Goal: Contribute content: Add original content to the website for others to see

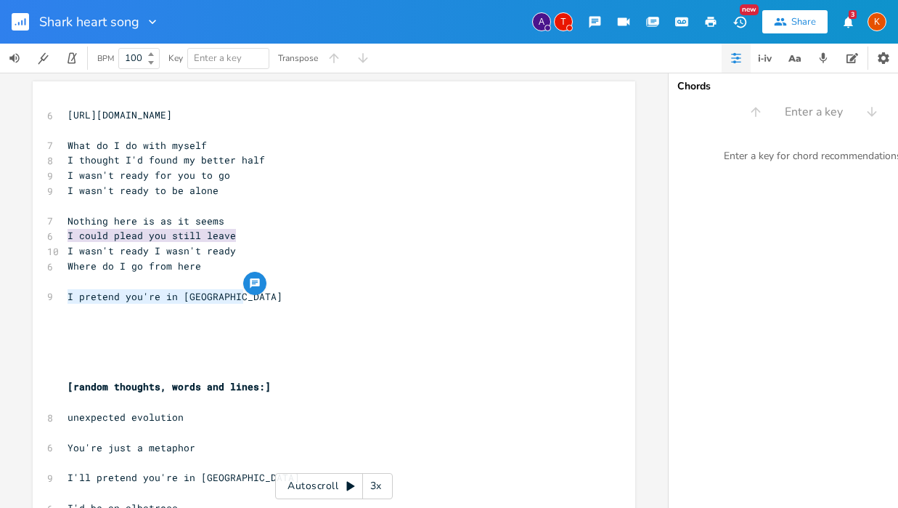
drag, startPoint x: 65, startPoint y: 297, endPoint x: 239, endPoint y: 296, distance: 174.3
click at [239, 296] on pre "I pretend you're in [GEOGRAPHIC_DATA]" at bounding box center [327, 296] width 524 height 15
click at [154, 23] on icon "button" at bounding box center [152, 22] width 15 height 15
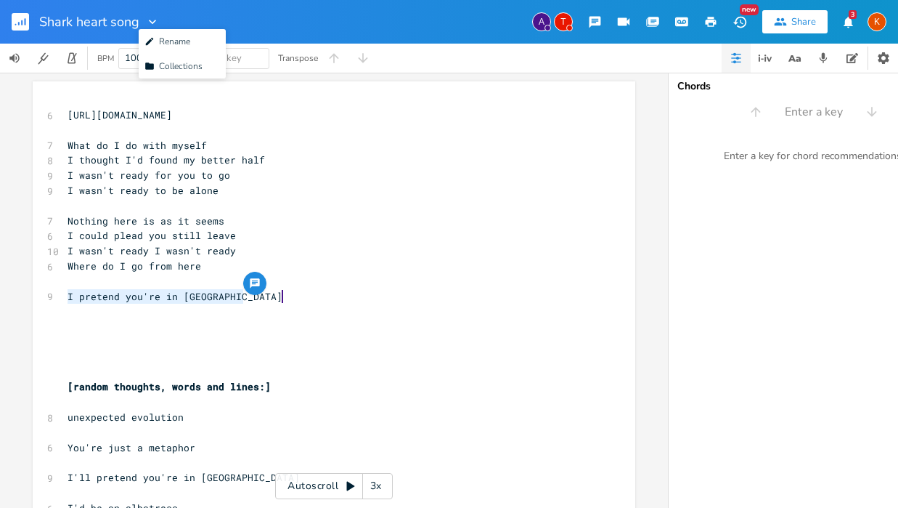
click at [297, 18] on div "Shark heart song Edit Rename Collection Collections A T New Share 3 K" at bounding box center [449, 22] width 898 height 44
type textarea "I pretend you're in [GEOGRAPHIC_DATA]"
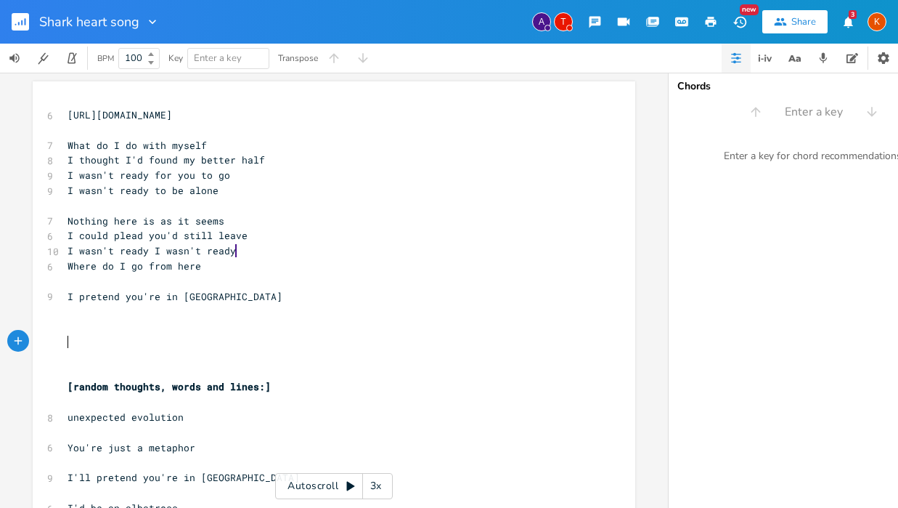
click at [145, 338] on pre "​" at bounding box center [327, 341] width 524 height 15
type textarea "I pretend you're in [GEOGRAPHIC_DATA]"
drag, startPoint x: 240, startPoint y: 298, endPoint x: 65, endPoint y: 298, distance: 175.0
click at [65, 298] on pre "I pretend you're in [GEOGRAPHIC_DATA]" at bounding box center [327, 296] width 524 height 15
click at [498, 213] on pre "Nothing here is as it seems" at bounding box center [327, 220] width 524 height 15
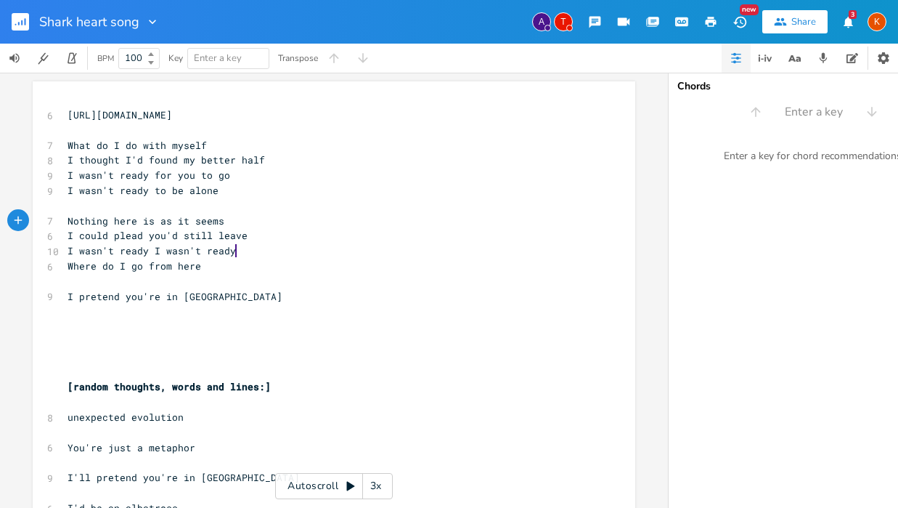
click at [206, 274] on pre "​" at bounding box center [327, 281] width 524 height 15
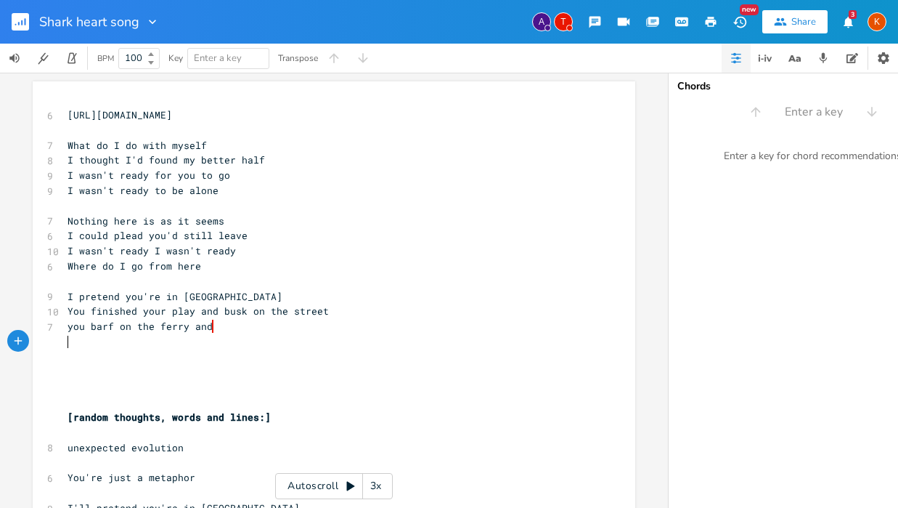
click at [89, 344] on pre "​" at bounding box center [327, 341] width 524 height 15
type textarea "wia"
type textarea "aiting out hte i"
type textarea "the ice stro"
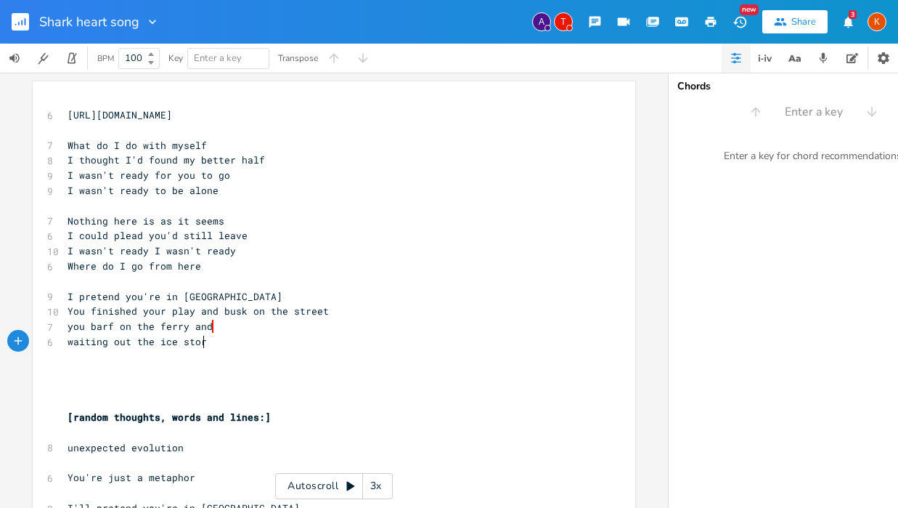
type textarea "orm"
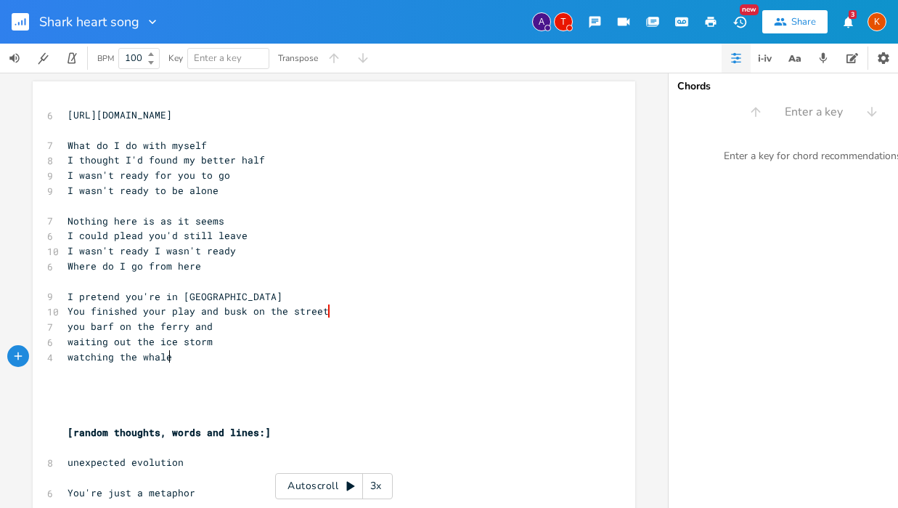
type textarea "watching the whales"
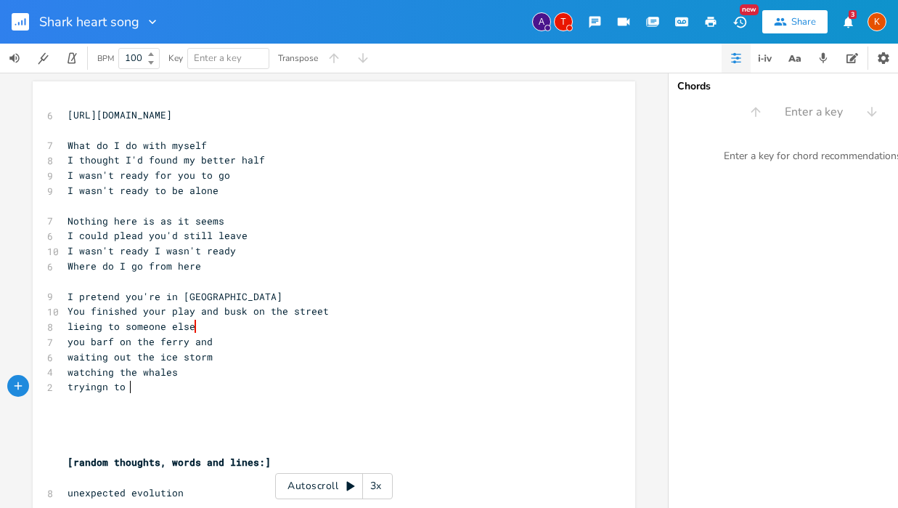
scroll to position [0, 49]
type textarea "tryingn to u"
type textarea "to understand eht locals"
type textarea "the"
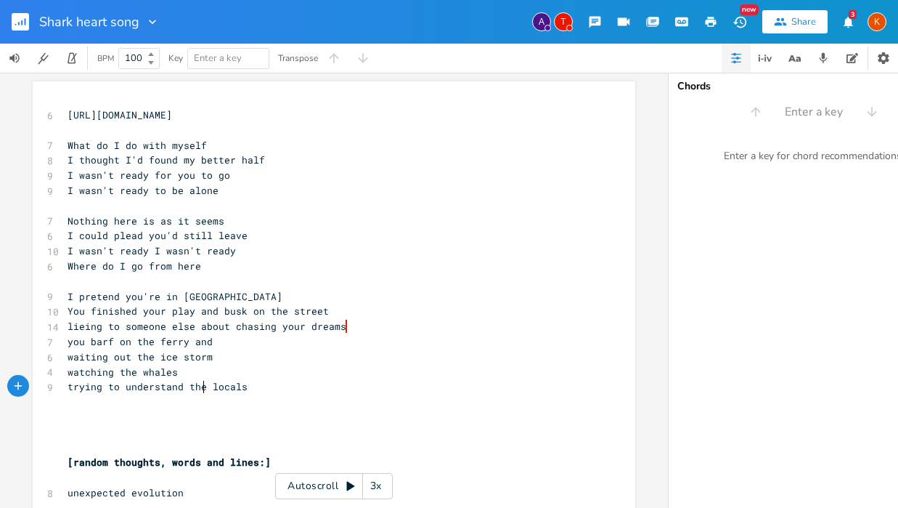
scroll to position [0, 13]
type textarea "salty wind on your face"
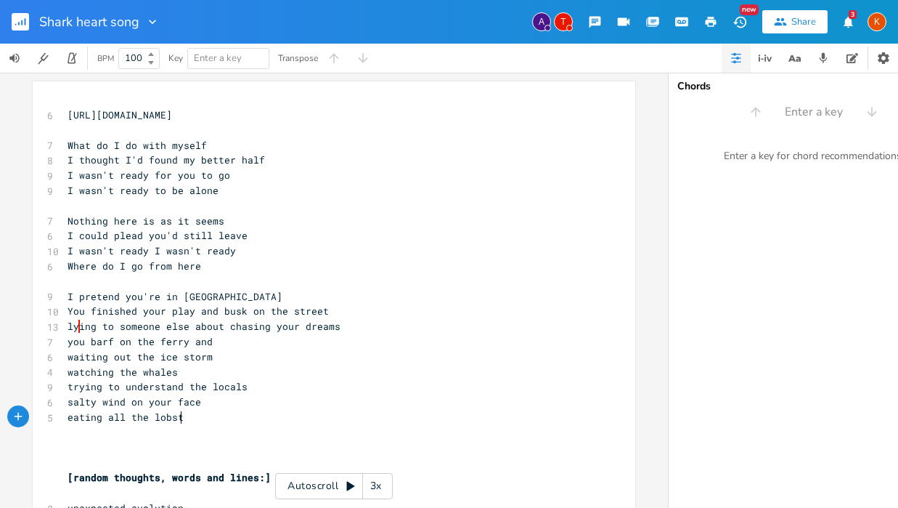
type textarea "eating all the lobster"
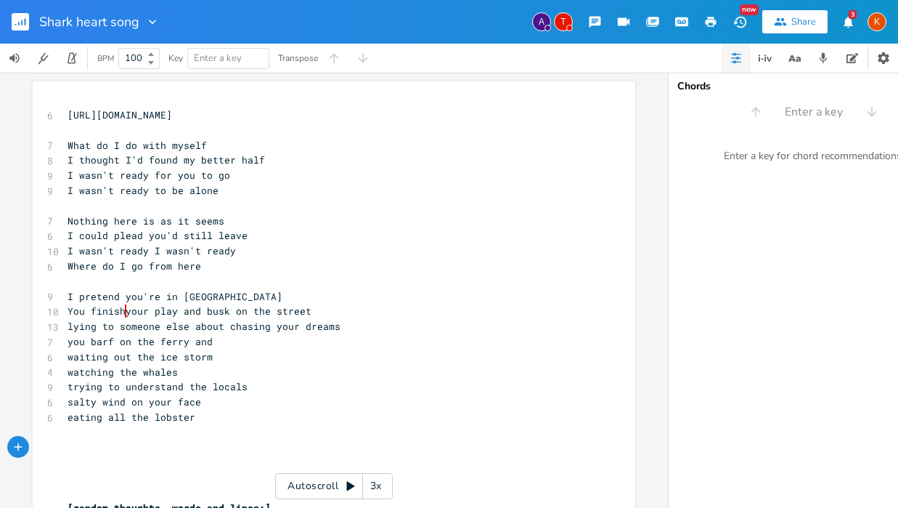
type textarea "["
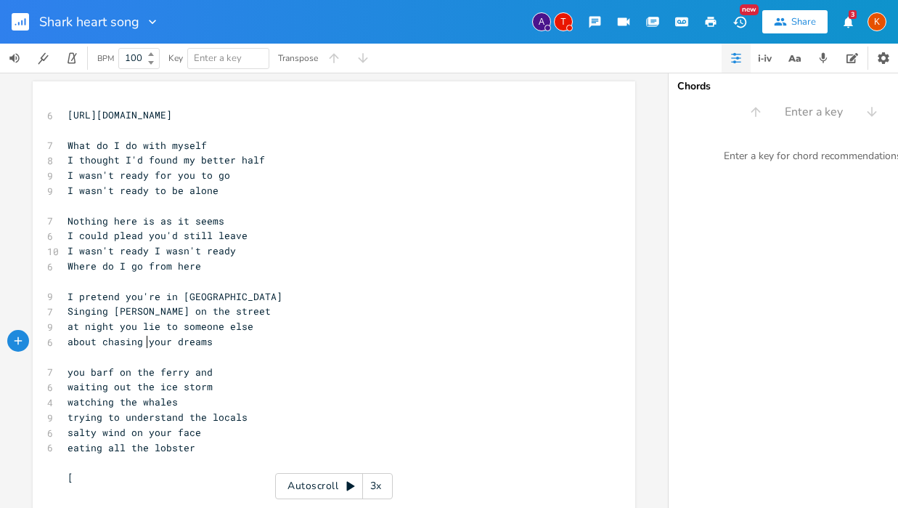
click at [142, 338] on span "about chasing your dreams" at bounding box center [140, 341] width 145 height 13
type textarea "down"
click at [281, 387] on pre "waiting out the ice storm" at bounding box center [327, 386] width 524 height 15
type textarea "s"
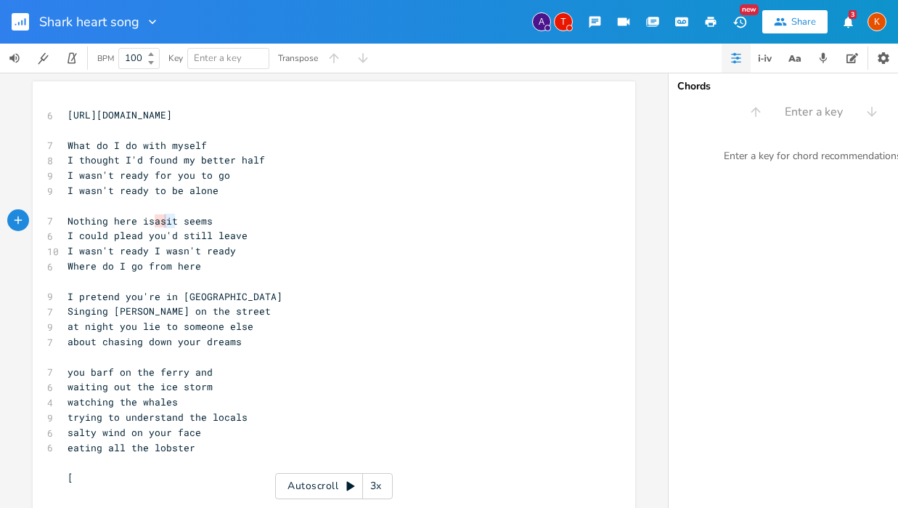
drag, startPoint x: 169, startPoint y: 227, endPoint x: 161, endPoint y: 227, distance: 8.0
type textarea "g"
type textarea "hat"
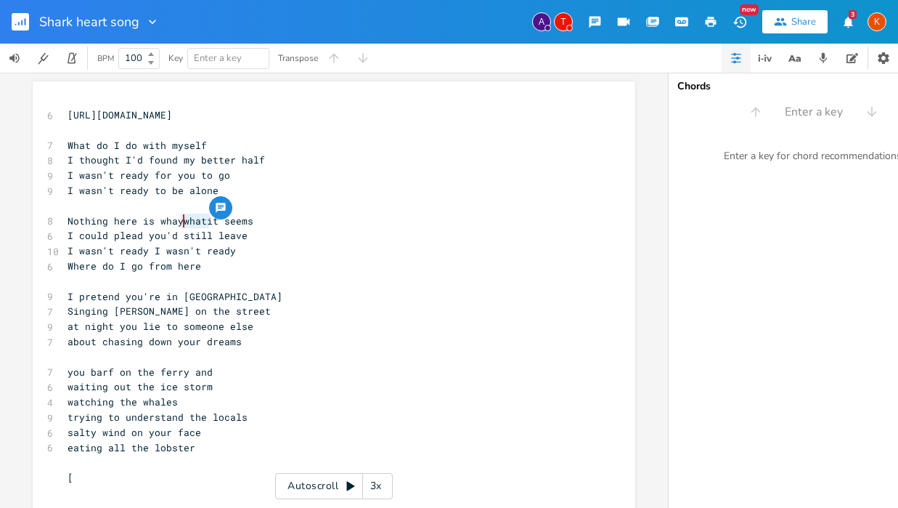
type textarea "ywhati"
drag, startPoint x: 204, startPoint y: 222, endPoint x: 173, endPoint y: 224, distance: 31.3
click at [173, 224] on span "Nothing here is whay whatit seems" at bounding box center [161, 220] width 186 height 13
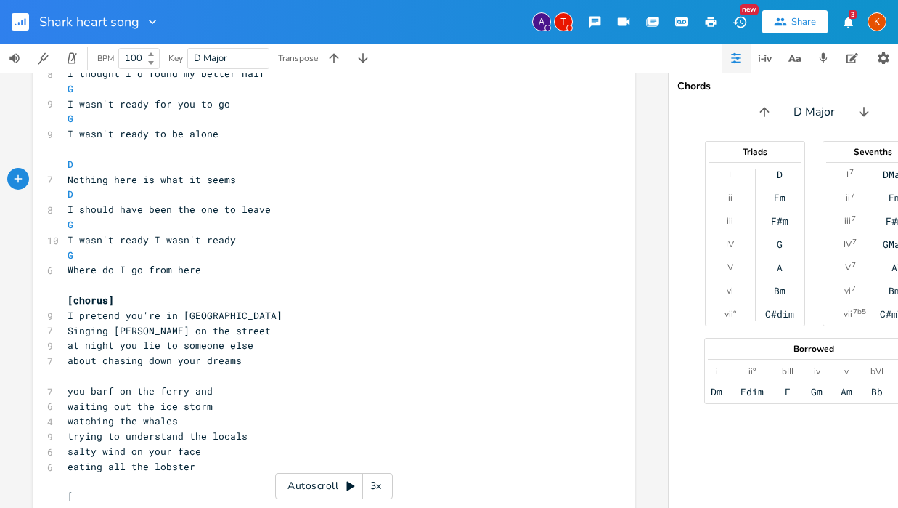
scroll to position [117, 0]
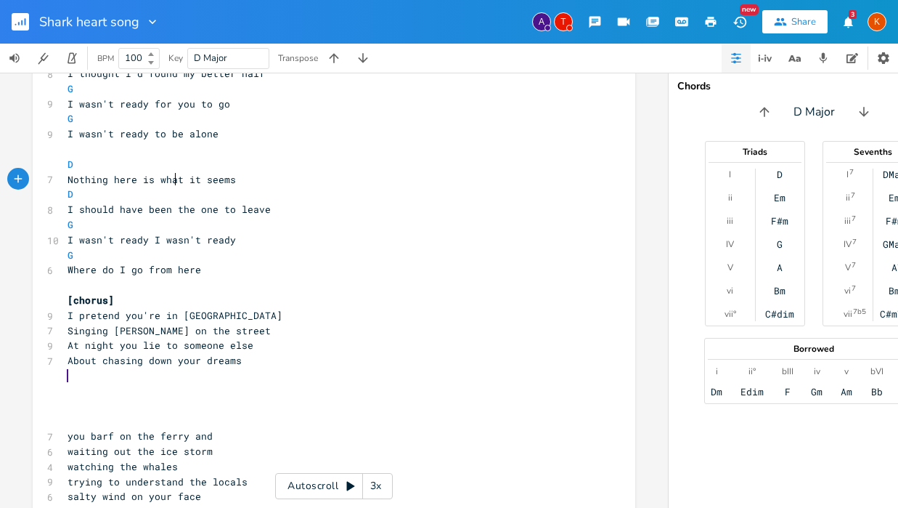
type textarea "D"
click at [76, 380] on pre at bounding box center [327, 375] width 524 height 15
type textarea "Daydreams are like oceans"
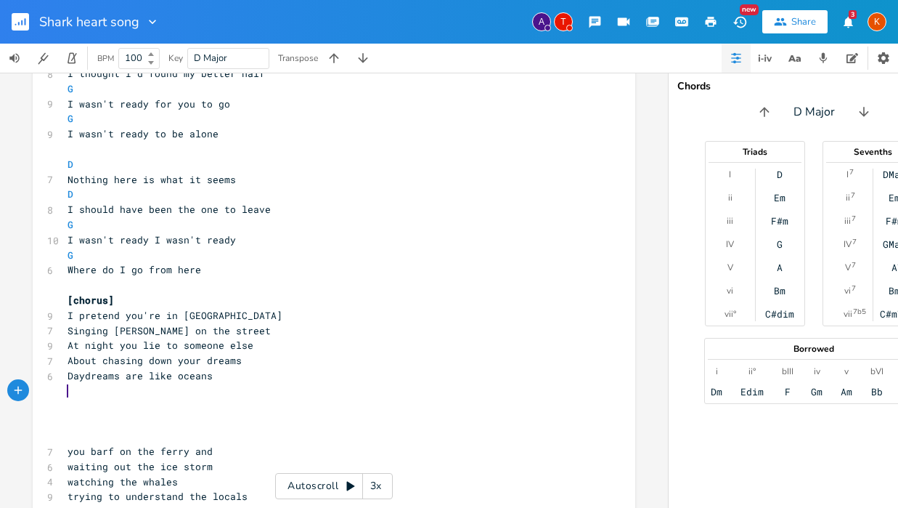
click at [107, 393] on pre at bounding box center [327, 390] width 524 height 15
click at [206, 377] on pre "Daydreams are like oceans" at bounding box center [327, 375] width 524 height 15
click at [94, 392] on pre at bounding box center [327, 390] width 524 height 15
type textarea "neverending"
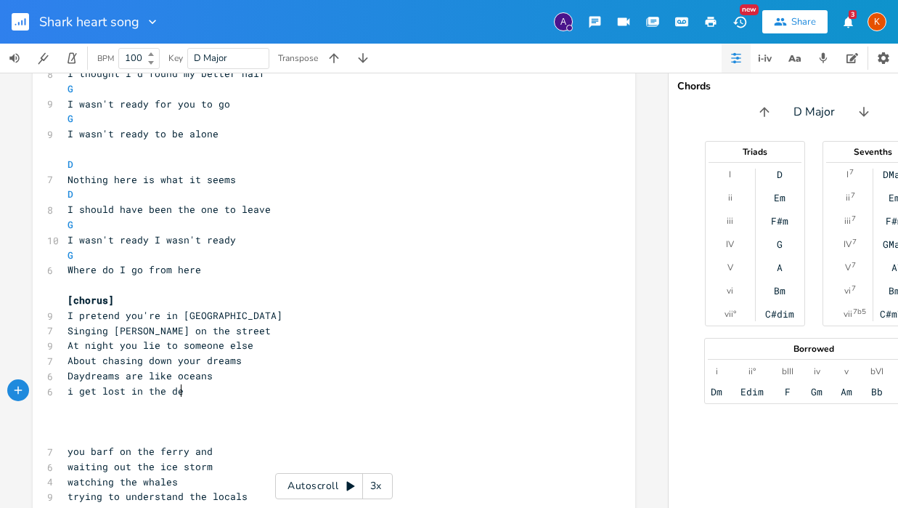
type textarea "i get lost in the deep"
type textarea "I"
click at [86, 391] on pre "​" at bounding box center [327, 390] width 524 height 15
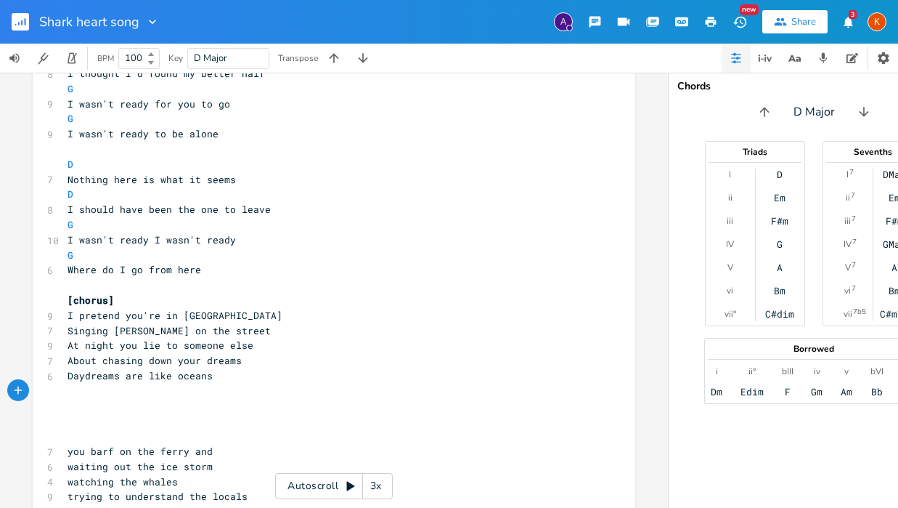
click at [81, 391] on pre "​" at bounding box center [327, 390] width 524 height 15
click at [84, 388] on pre "​" at bounding box center [327, 390] width 524 height 15
type textarea "chaotic and hungry of"
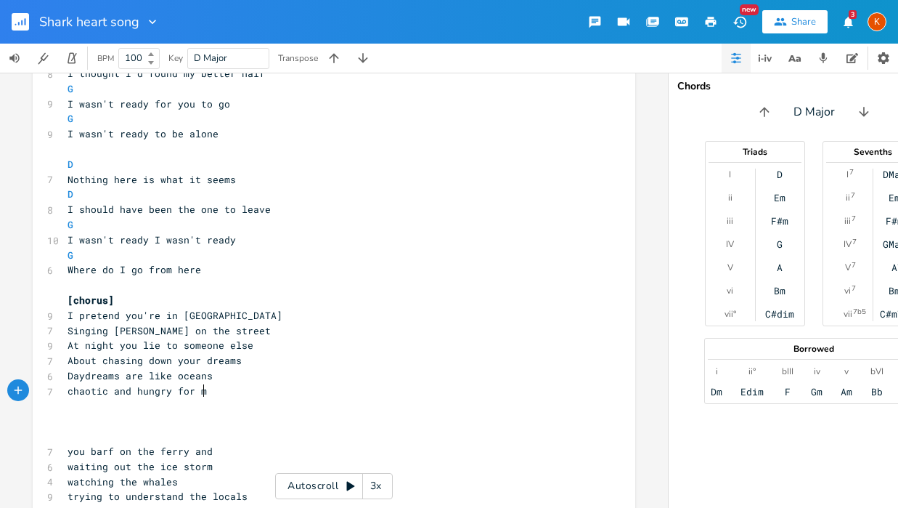
type textarea "for me"
type textarea "chato"
type textarea "otic, hungry for me"
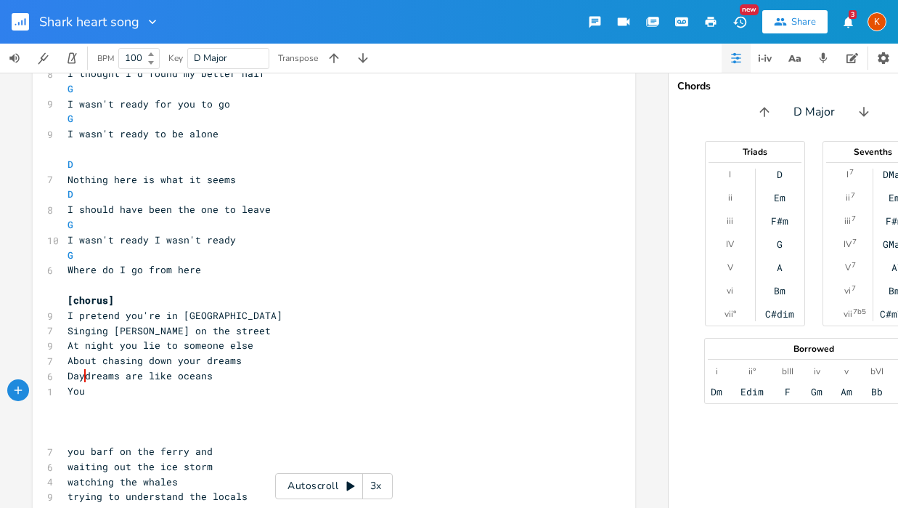
type textarea "You cna"
type textarea "an't tame the beast"
type textarea "can't"
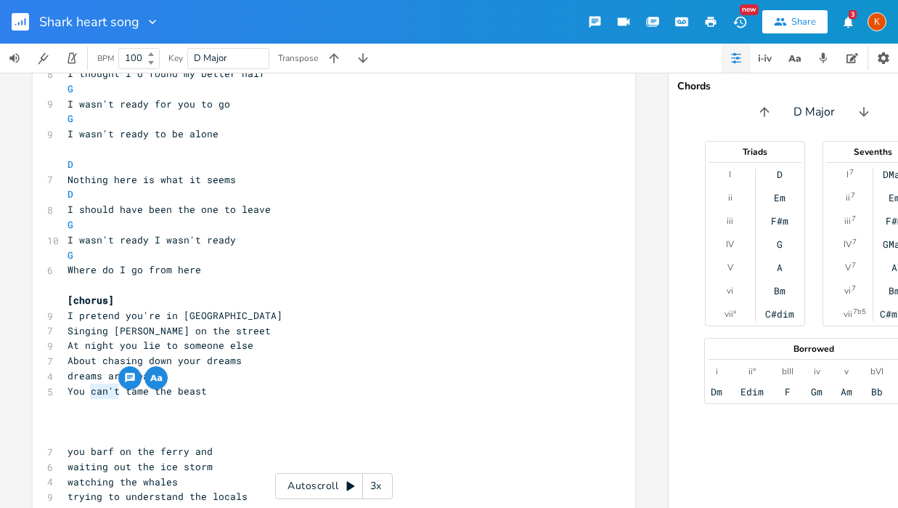
drag, startPoint x: 115, startPoint y: 390, endPoint x: 88, endPoint y: 391, distance: 27.6
click at [88, 391] on span "You can't tame the beast" at bounding box center [137, 390] width 139 height 13
type textarea "cannot"
click at [171, 394] on span "You cannot tame the beast" at bounding box center [140, 390] width 145 height 13
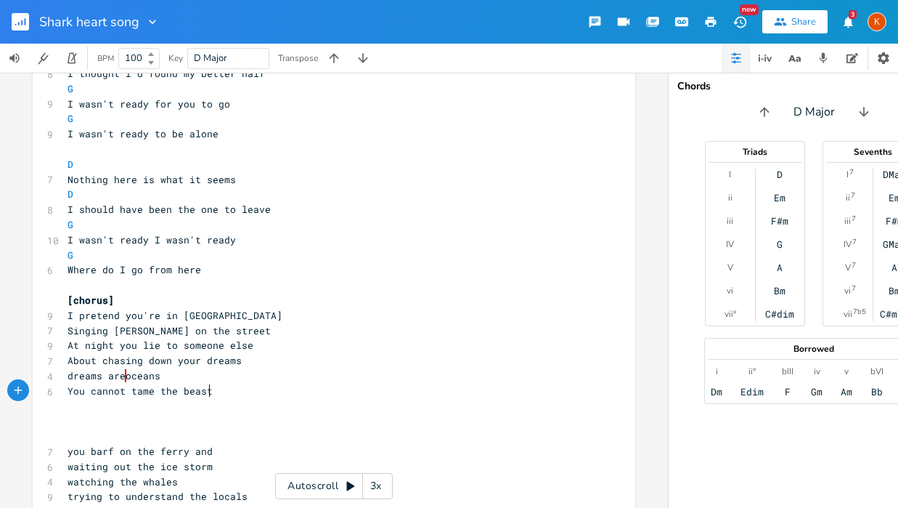
click at [214, 391] on pre "You cannot tame the beast" at bounding box center [327, 390] width 524 height 15
type textarea "ou"
drag, startPoint x: 81, startPoint y: 391, endPoint x: 66, endPoint y: 392, distance: 15.3
click at [68, 392] on span "You cannot tame the beast" at bounding box center [140, 390] width 145 height 13
click at [88, 404] on pre "​" at bounding box center [327, 406] width 524 height 15
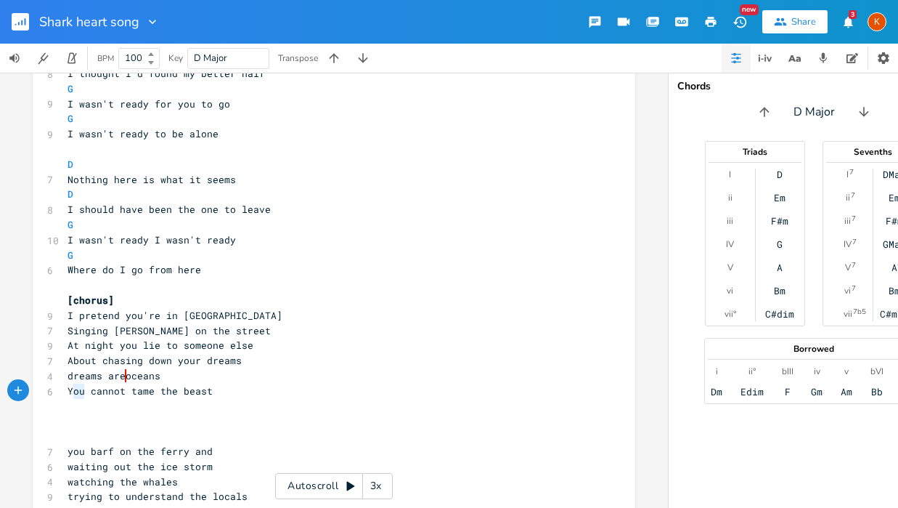
type textarea "You"
drag, startPoint x: 80, startPoint y: 394, endPoint x: 63, endPoint y: 393, distance: 16.7
click at [68, 393] on span "You cannot tame the beast" at bounding box center [140, 390] width 145 height 13
click at [237, 396] on pre "You cannot tame the beast" at bounding box center [327, 390] width 524 height 15
drag, startPoint x: 122, startPoint y: 392, endPoint x: 65, endPoint y: 391, distance: 57.4
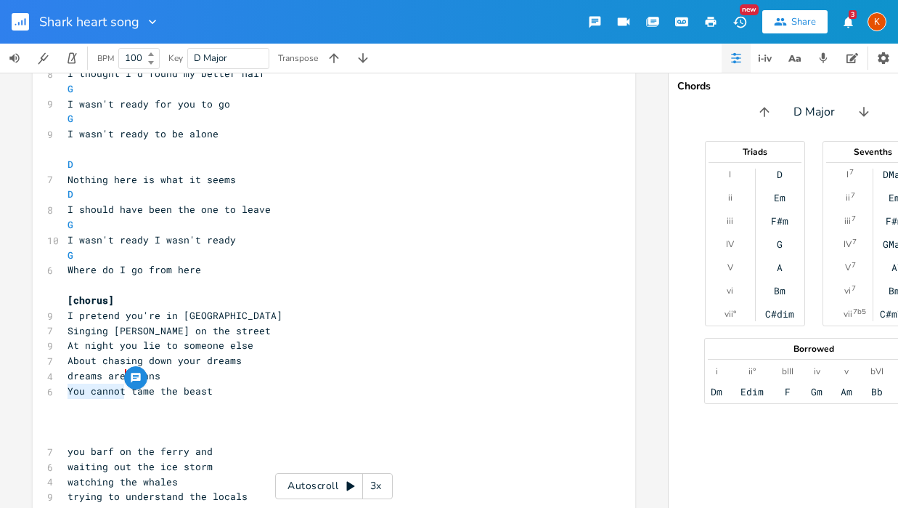
click at [68, 391] on span "You cannot tame the beast" at bounding box center [140, 390] width 145 height 13
type textarea "No one"
type textarea "s"
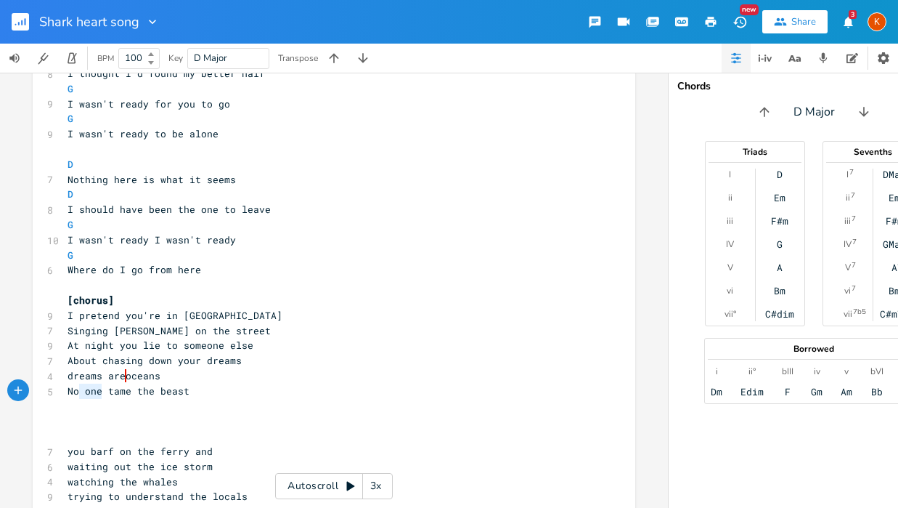
type textarea "o one"
drag, startPoint x: 99, startPoint y: 392, endPoint x: 66, endPoint y: 392, distance: 33.4
click at [68, 392] on span "No one tame the beast" at bounding box center [129, 390] width 122 height 13
type textarea "you cannot"
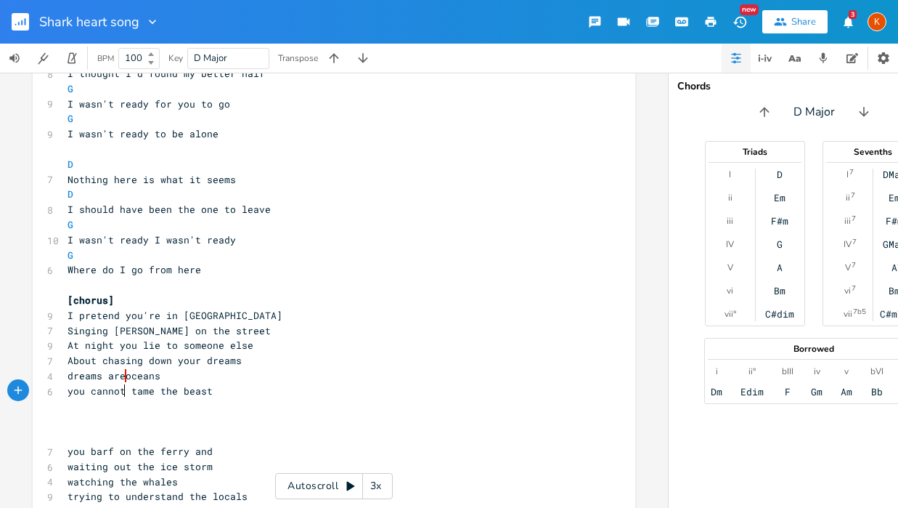
click at [68, 392] on span "you cannot tame the beast" at bounding box center [140, 390] width 145 height 13
type textarea "Y"
click at [125, 374] on span "dreams are oceans" at bounding box center [114, 375] width 93 height 13
click at [171, 375] on pre "dreams are oceans" at bounding box center [327, 375] width 524 height 15
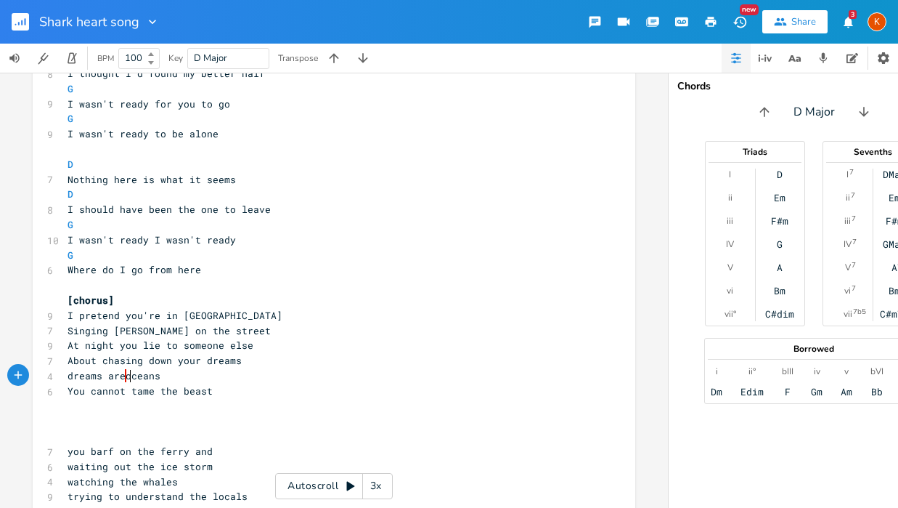
click at [127, 375] on span "dreams are oceans" at bounding box center [114, 375] width 93 height 13
click at [235, 394] on pre "You cannot tame the beast" at bounding box center [327, 390] width 524 height 15
click at [171, 389] on span "You cannot tame the beast" at bounding box center [140, 390] width 145 height 13
type textarea "at"
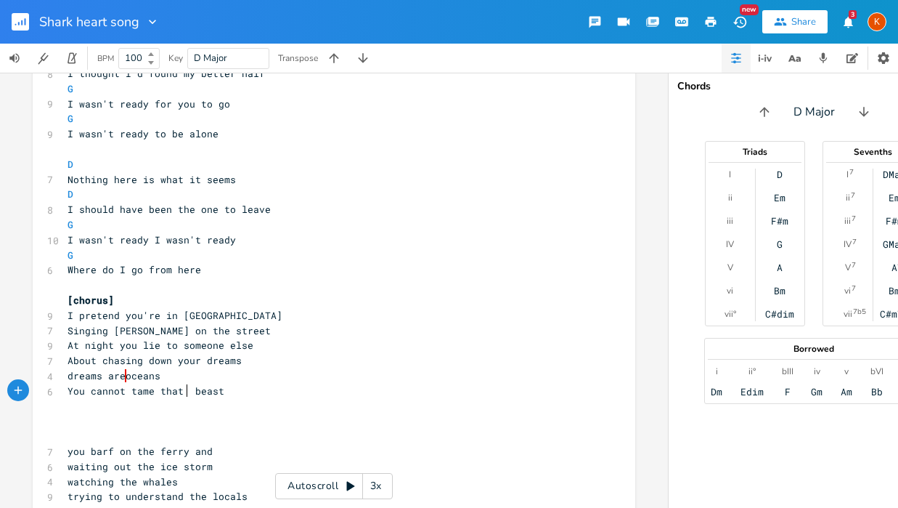
scroll to position [0, 12]
click at [128, 372] on span "dreams are oceans" at bounding box center [114, 375] width 93 height 13
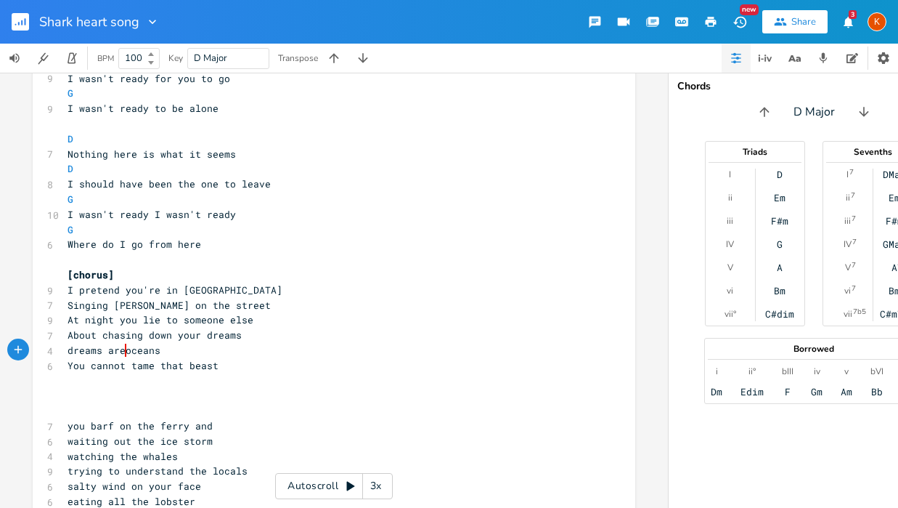
scroll to position [143, 0]
type textarea "down"
drag, startPoint x: 171, startPoint y: 330, endPoint x: 142, endPoint y: 333, distance: 28.6
click at [142, 333] on span "About chasing down your dreams" at bounding box center [155, 333] width 174 height 13
drag, startPoint x: 168, startPoint y: 334, endPoint x: 184, endPoint y: 337, distance: 16.2
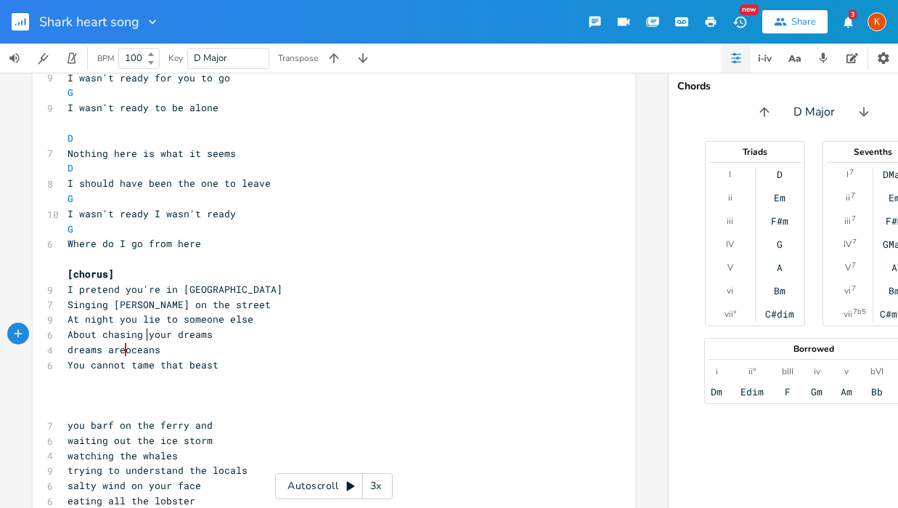
click at [168, 334] on span "About chasing your dreams" at bounding box center [140, 333] width 145 height 13
type textarea "big"
click at [227, 366] on pre "You cannot tame that beast" at bounding box center [327, 364] width 524 height 15
click at [259, 336] on pre "About chasing your big dreams" at bounding box center [327, 334] width 524 height 15
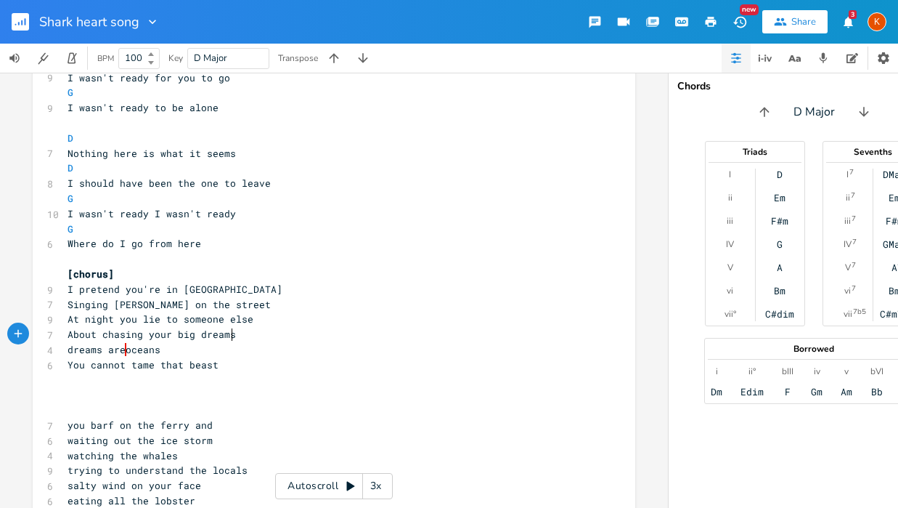
click at [130, 386] on pre "​" at bounding box center [327, 380] width 524 height 15
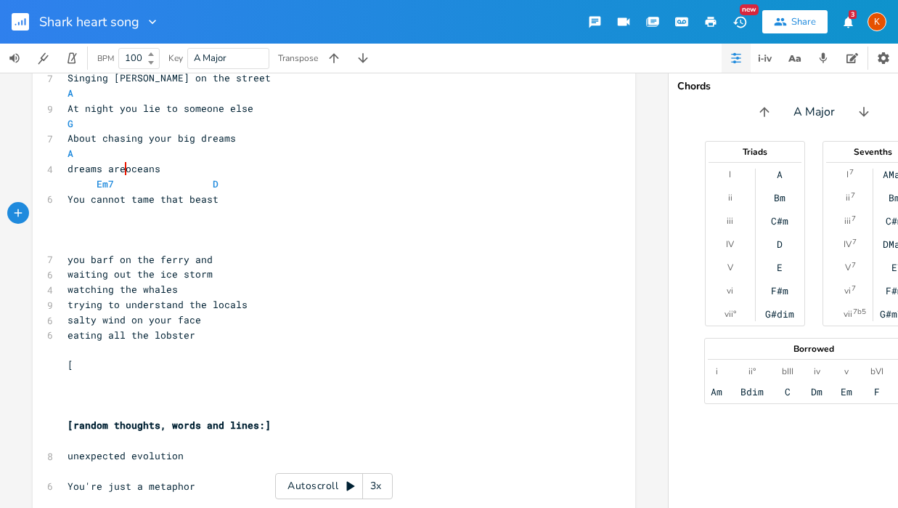
scroll to position [399, 0]
type textarea "y"
drag, startPoint x: 65, startPoint y: 244, endPoint x: 70, endPoint y: 256, distance: 13.4
click at [70, 253] on div "6 [URL][DOMAIN_NAME] [verse] D 7 What do I do with myself D 8 I thought I'd fou…" at bounding box center [327, 387] width 524 height 1359
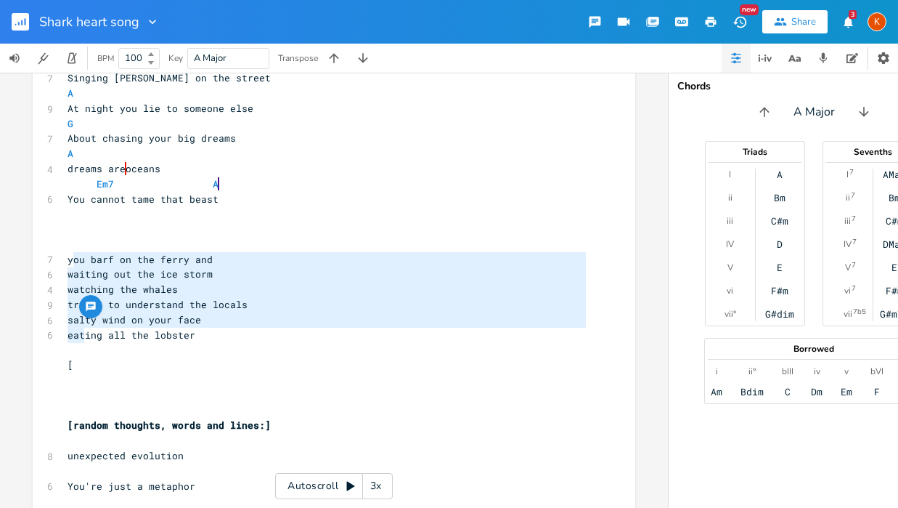
type textarea "ou barf on the ferry and waiting out the ice storm watching the whales trying t…"
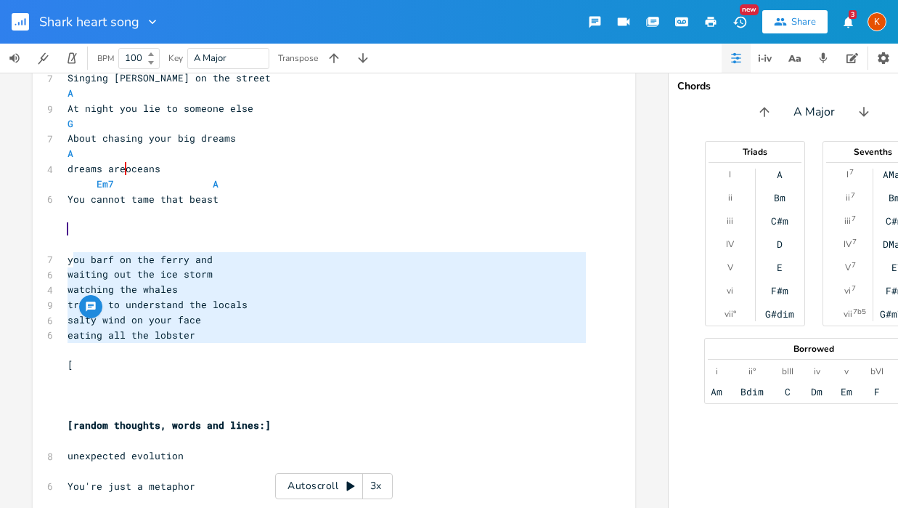
drag, startPoint x: 70, startPoint y: 256, endPoint x: 91, endPoint y: 336, distance: 82.4
click at [82, 345] on div "6 [URL][DOMAIN_NAME] [verse] D 7 What do I do with myself D 8 I thought I'd fou…" at bounding box center [327, 387] width 524 height 1359
click at [83, 233] on pre at bounding box center [327, 228] width 524 height 15
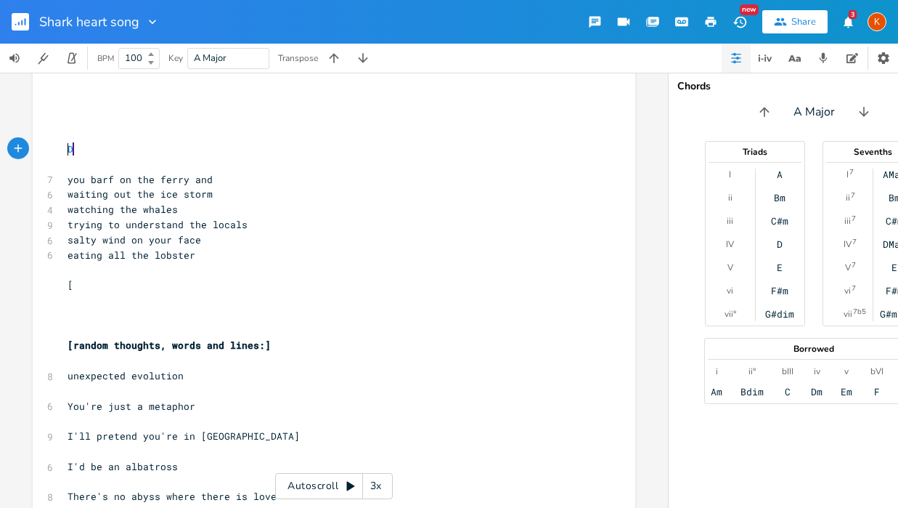
scroll to position [553, 0]
click at [72, 161] on pre "​" at bounding box center [327, 165] width 524 height 15
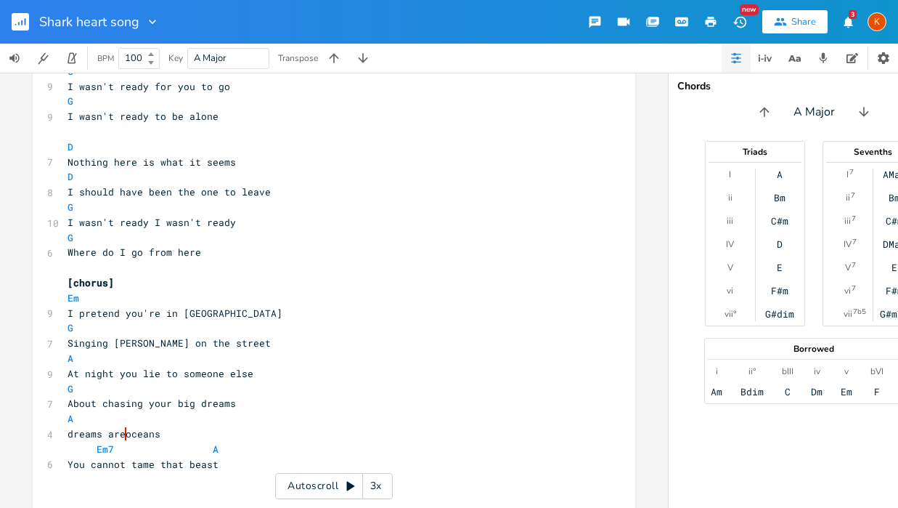
scroll to position [0, 0]
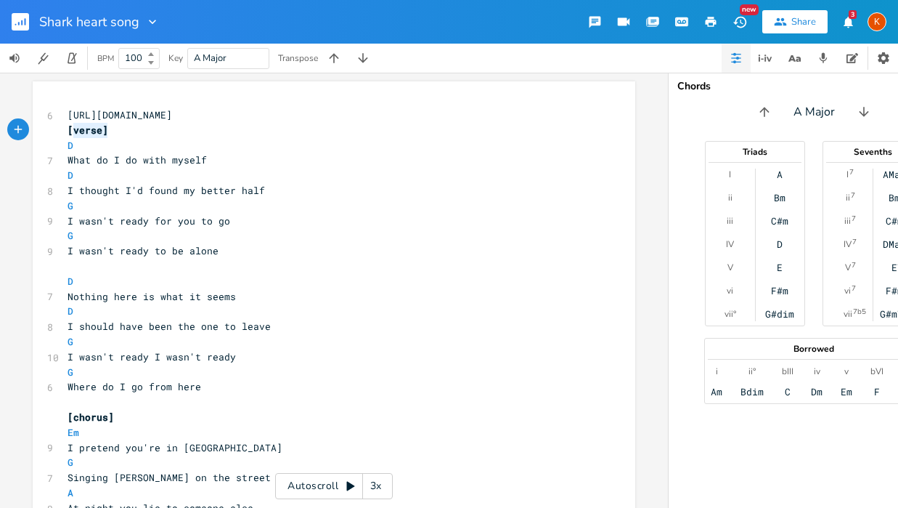
type textarea "[verse]"
drag, startPoint x: 115, startPoint y: 127, endPoint x: 59, endPoint y: 128, distance: 55.9
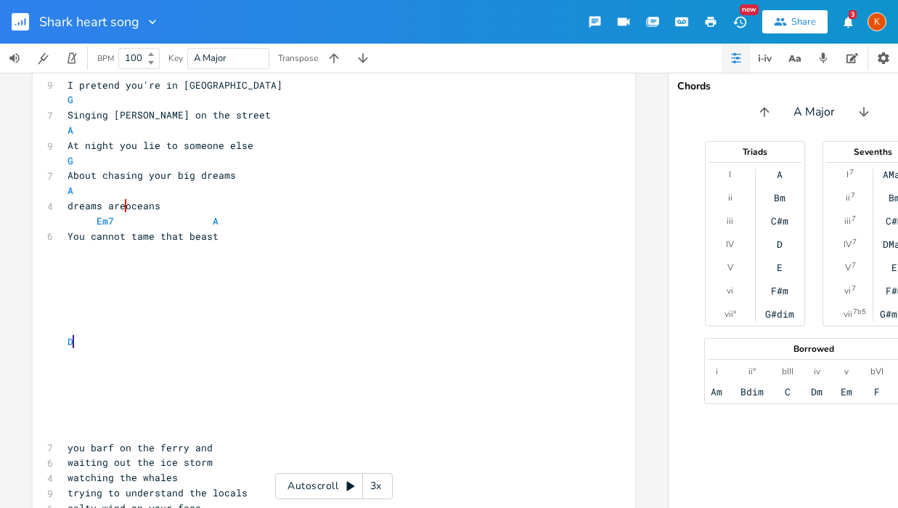
scroll to position [386, 0]
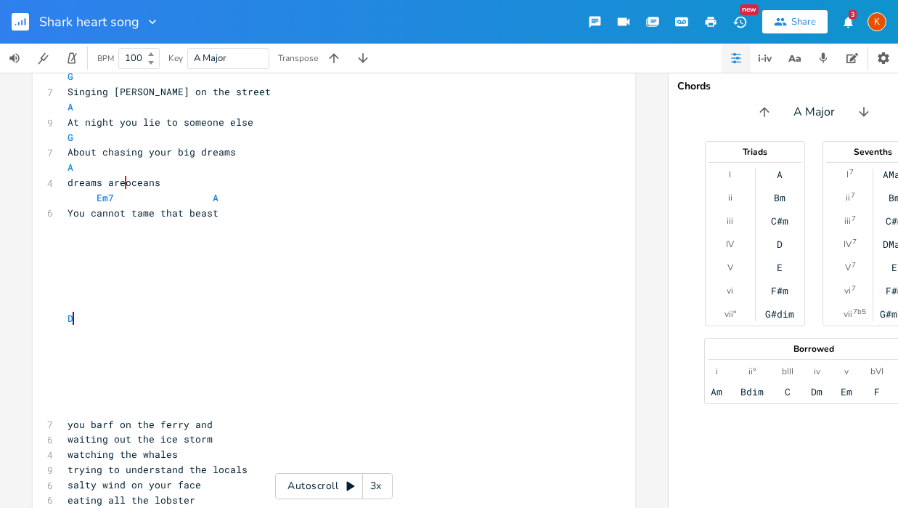
click at [65, 254] on pre "​" at bounding box center [327, 258] width 524 height 15
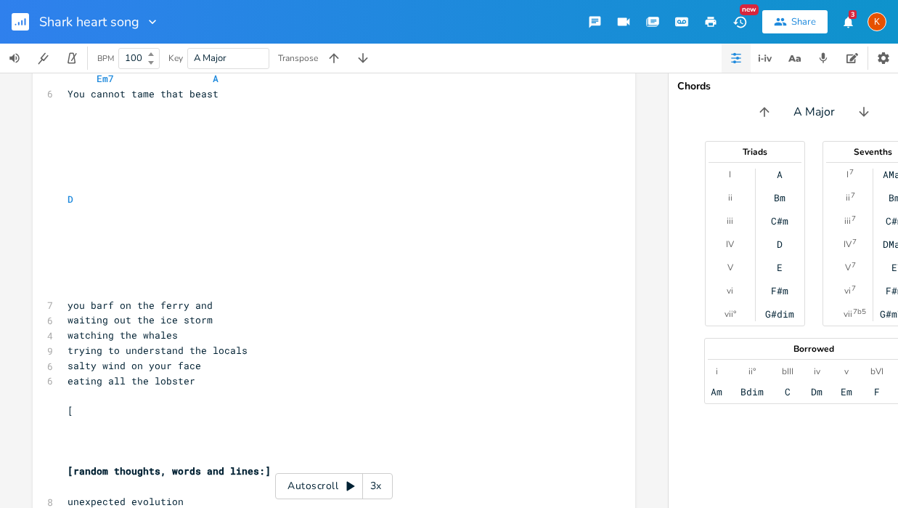
scroll to position [358, 0]
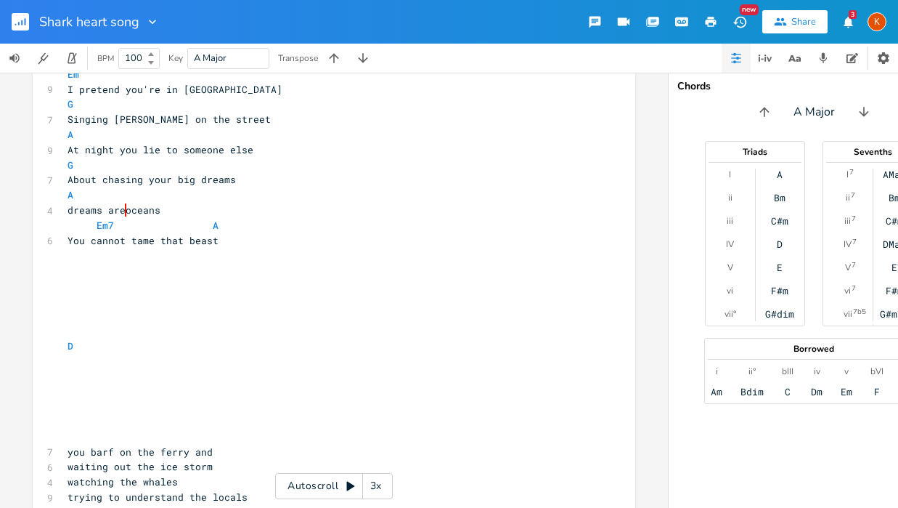
click at [68, 280] on pre "​" at bounding box center [327, 285] width 524 height 15
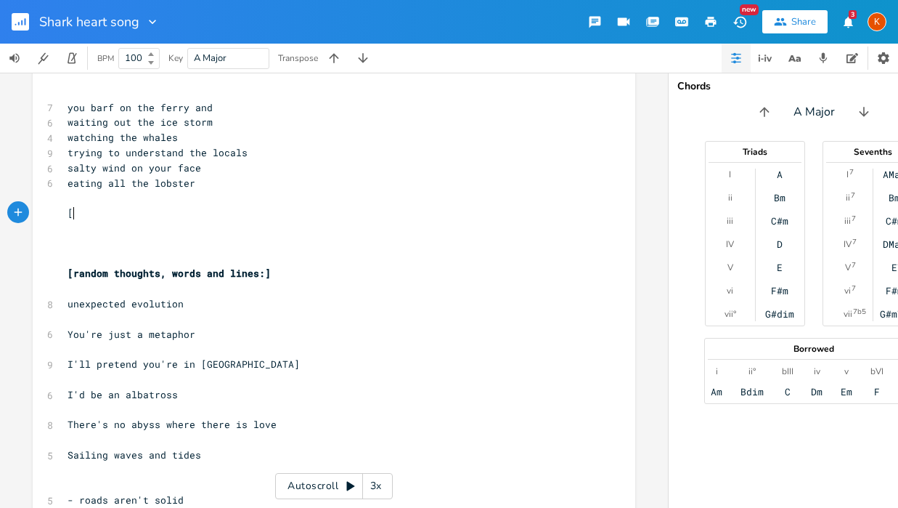
click at [87, 215] on pre "[" at bounding box center [327, 212] width 524 height 15
type textarea "Vesr==r="
type textarea "ea"
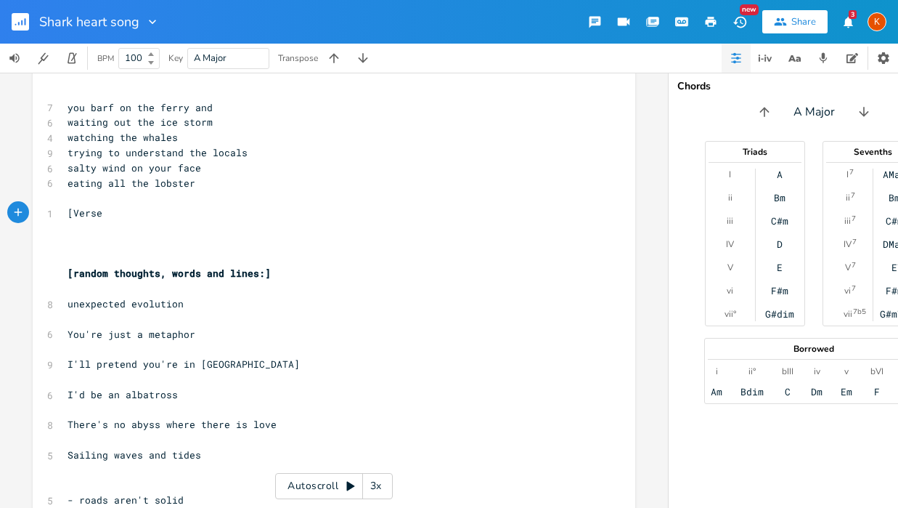
type textarea "rse}"
type textarea "]"
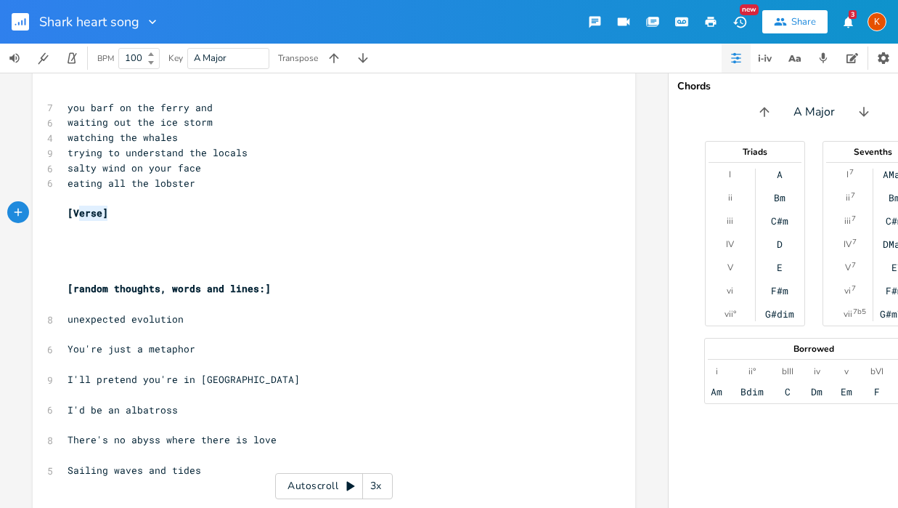
type textarea "[Verse]"
drag, startPoint x: 131, startPoint y: 216, endPoint x: 60, endPoint y: 216, distance: 71.9
click at [60, 216] on div "[Verse] x 6 [URL][DOMAIN_NAME] [verse] D 7 What do I do with myself D 8 I thoug…" at bounding box center [334, 165] width 603 height 1572
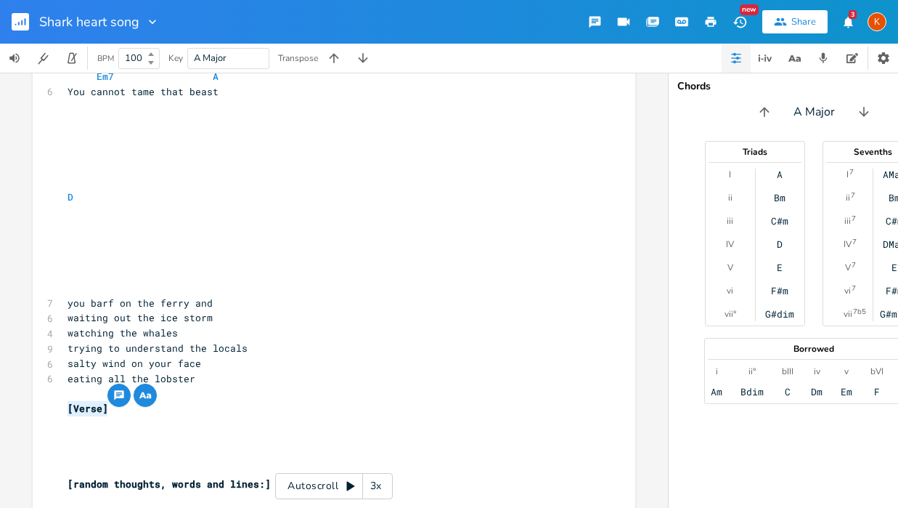
scroll to position [444, 0]
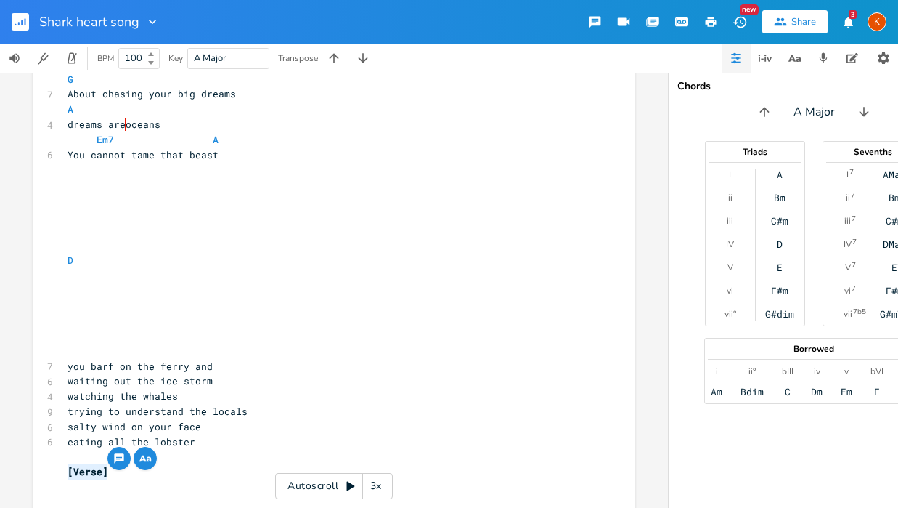
click at [72, 187] on pre "​" at bounding box center [327, 184] width 524 height 15
type textarea "[Verse]"
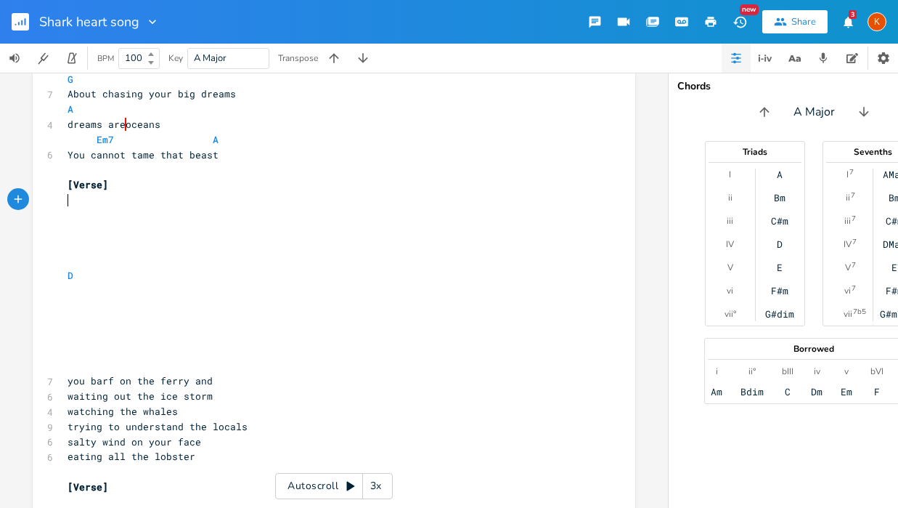
click at [60, 267] on div "x 6 [URL][DOMAIN_NAME] [verse] D 7 What do I do with myself D 8 I thought I'd f…" at bounding box center [334, 431] width 603 height 1587
click at [70, 271] on pre "D" at bounding box center [327, 275] width 524 height 15
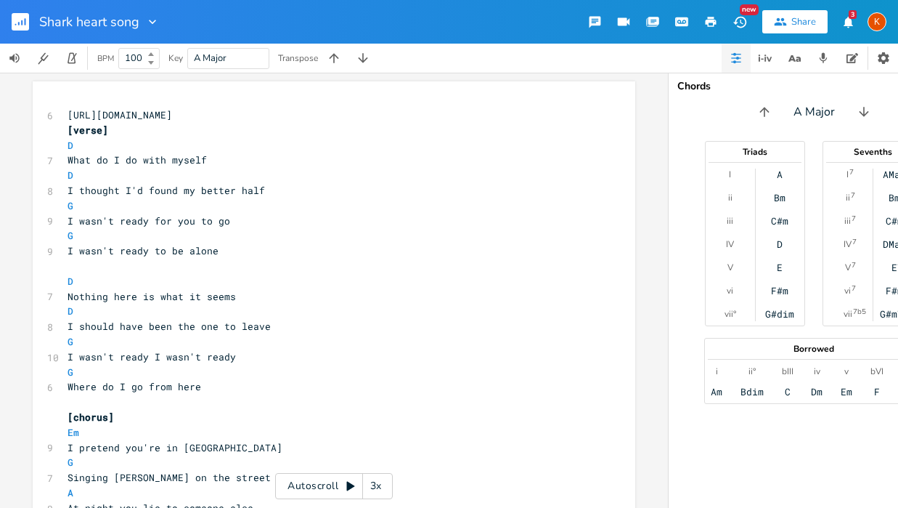
scroll to position [203, 0]
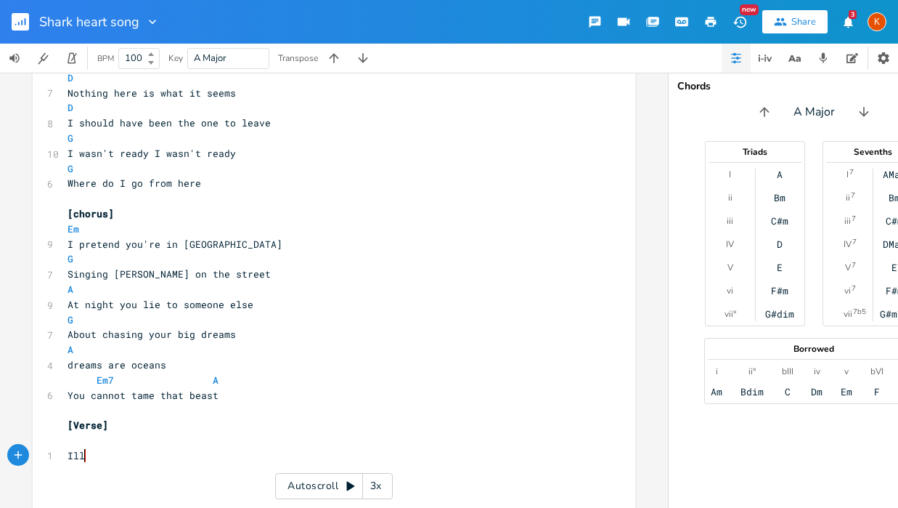
type textarea "Ill"
type textarea "'ll pour myself another glass"
click at [236, 451] on pre "I'll pour myself another glass" at bounding box center [327, 455] width 524 height 15
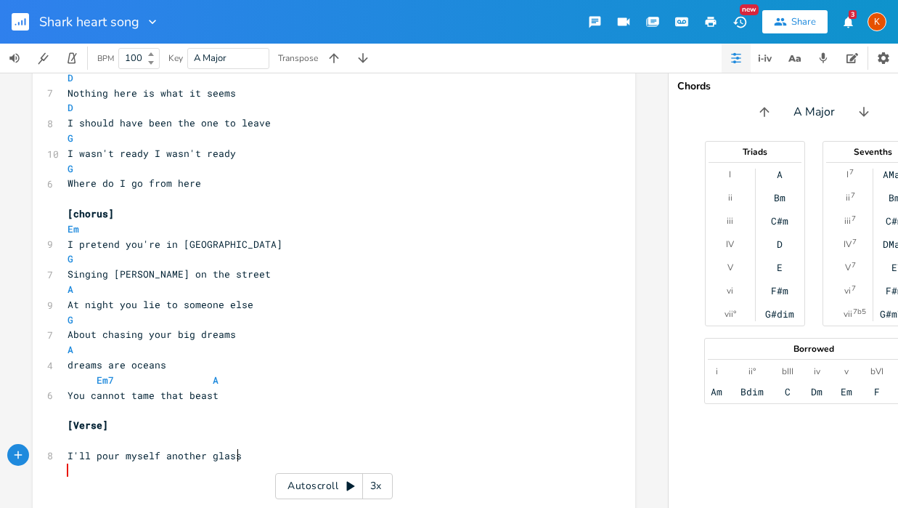
type textarea "glass"
drag, startPoint x: 228, startPoint y: 453, endPoint x: 213, endPoint y: 454, distance: 15.3
click at [213, 454] on pre "I'll pour myself another glass" at bounding box center [327, 455] width 524 height 15
click at [235, 457] on pre "I'll pour myself another glass" at bounding box center [327, 455] width 524 height 15
type textarea "'ll pour myself another glass"
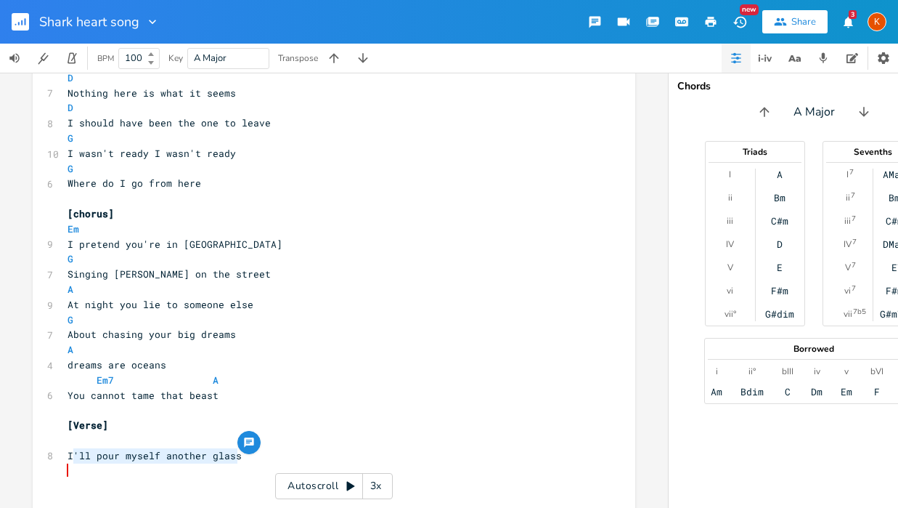
drag, startPoint x: 237, startPoint y: 456, endPoint x: 66, endPoint y: 455, distance: 170.6
click at [66, 455] on pre "I'll pour myself another glass" at bounding box center [327, 455] width 524 height 15
click at [68, 455] on span "I'll pour myself another glass" at bounding box center [155, 455] width 174 height 13
type textarea "'ll pour myself another glass"
drag, startPoint x: 253, startPoint y: 452, endPoint x: 66, endPoint y: 455, distance: 186.6
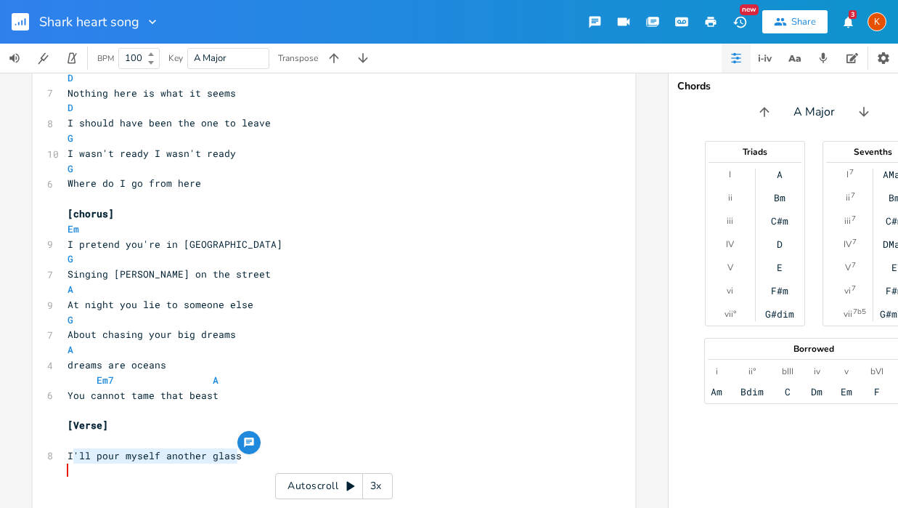
click at [66, 455] on pre "I'll pour myself another glass" at bounding box center [327, 455] width 524 height 15
